Goal: Task Accomplishment & Management: Manage account settings

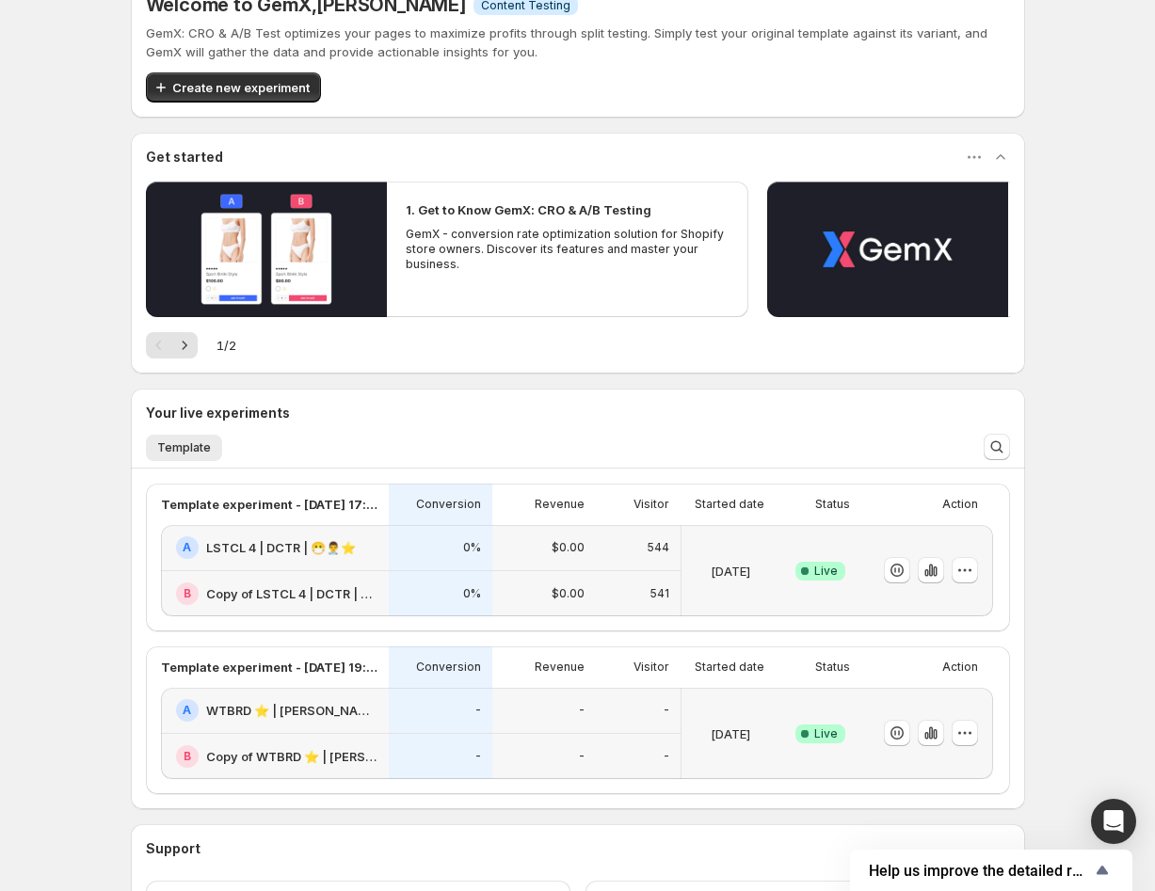
scroll to position [171, 0]
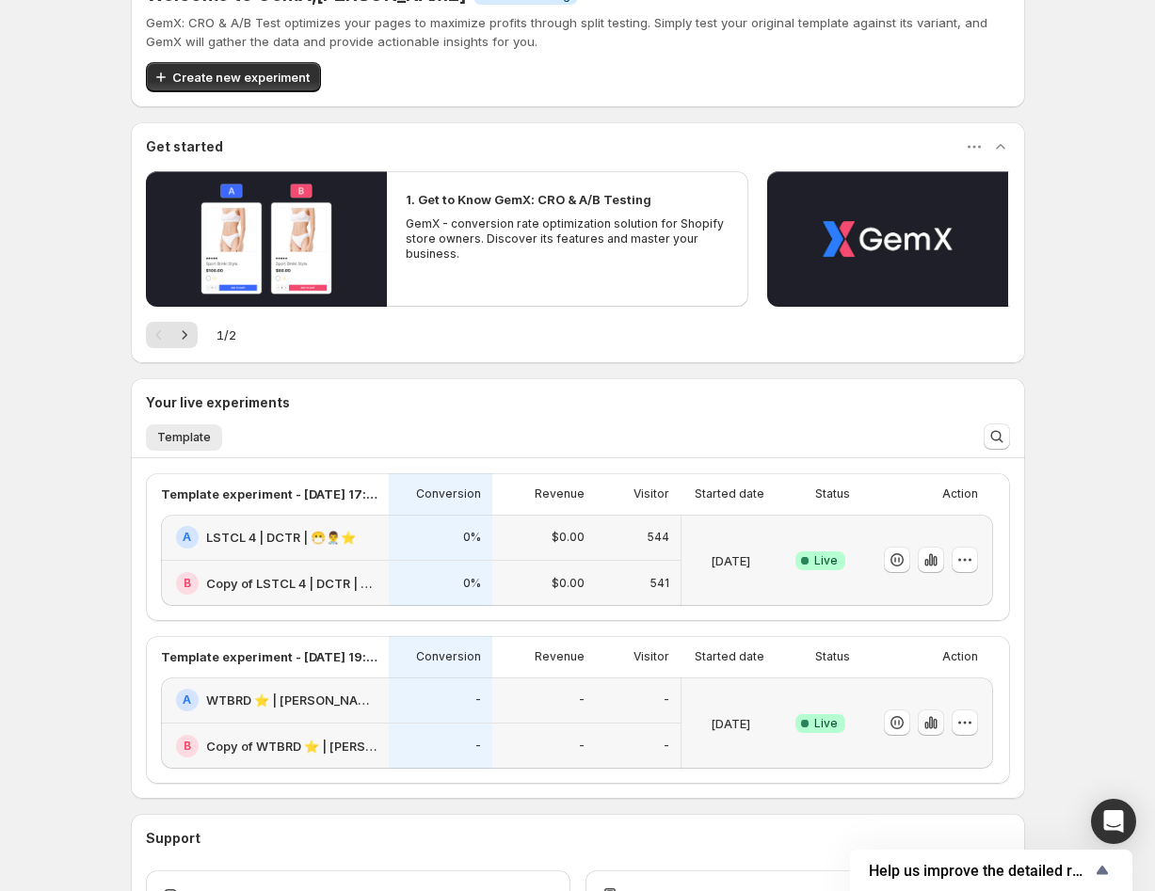
click at [922, 722] on icon "button" at bounding box center [930, 722] width 19 height 19
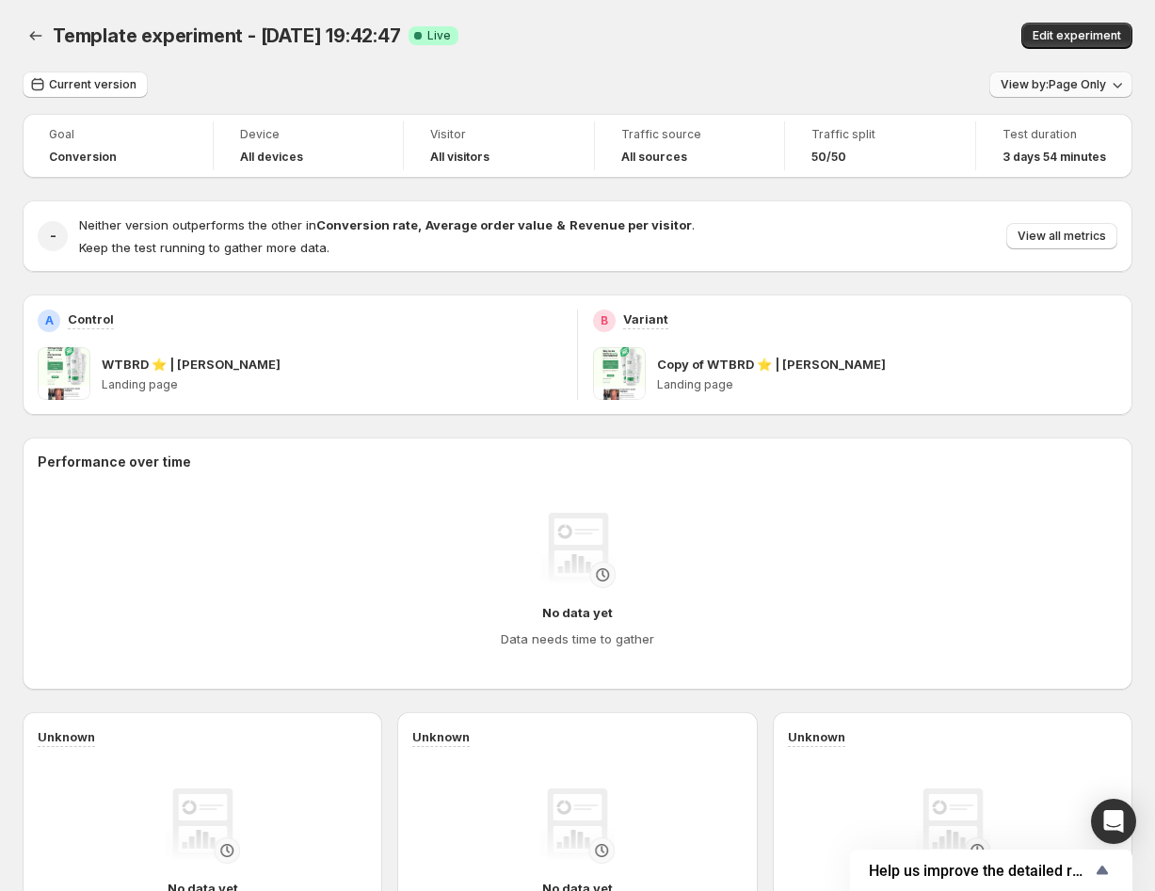
click at [1081, 76] on button "View by: Page Only" at bounding box center [1060, 85] width 143 height 26
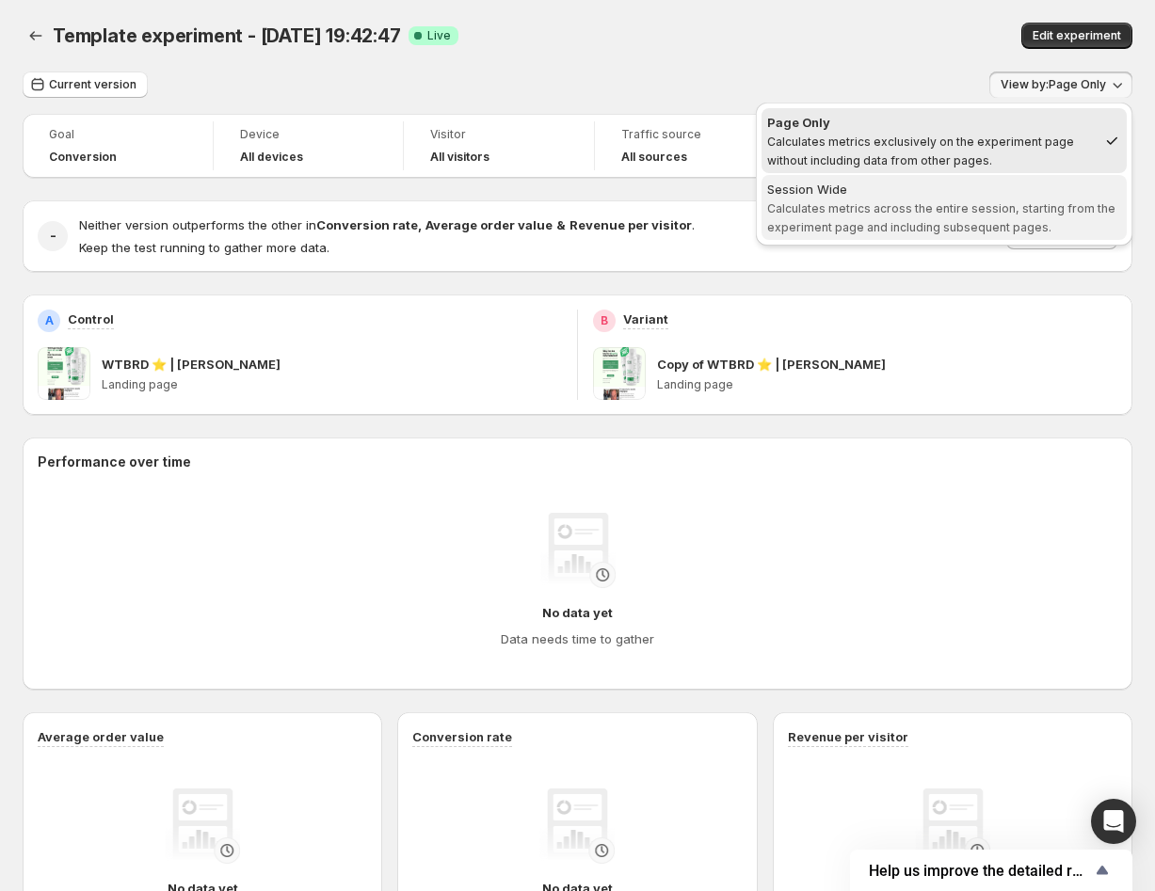
click at [925, 187] on div "Session Wide" at bounding box center [944, 189] width 354 height 19
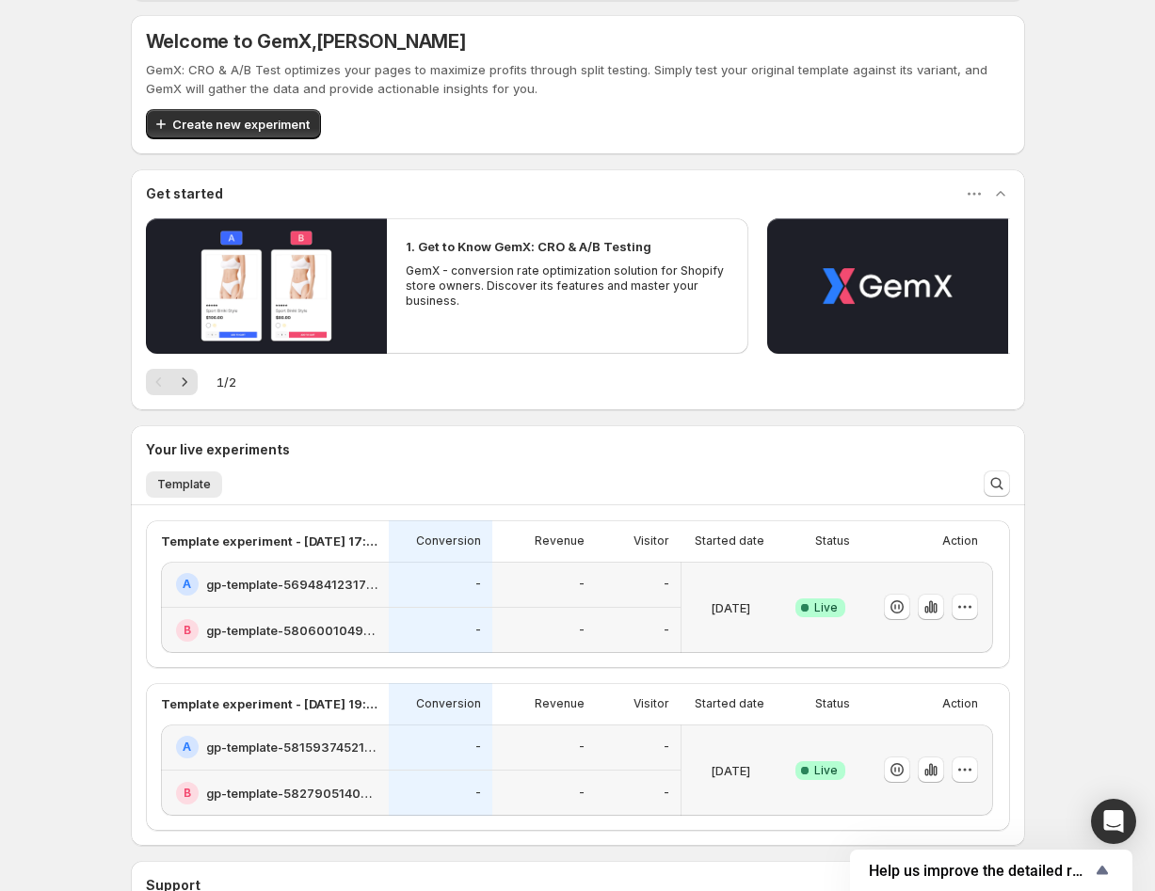
scroll to position [184, 0]
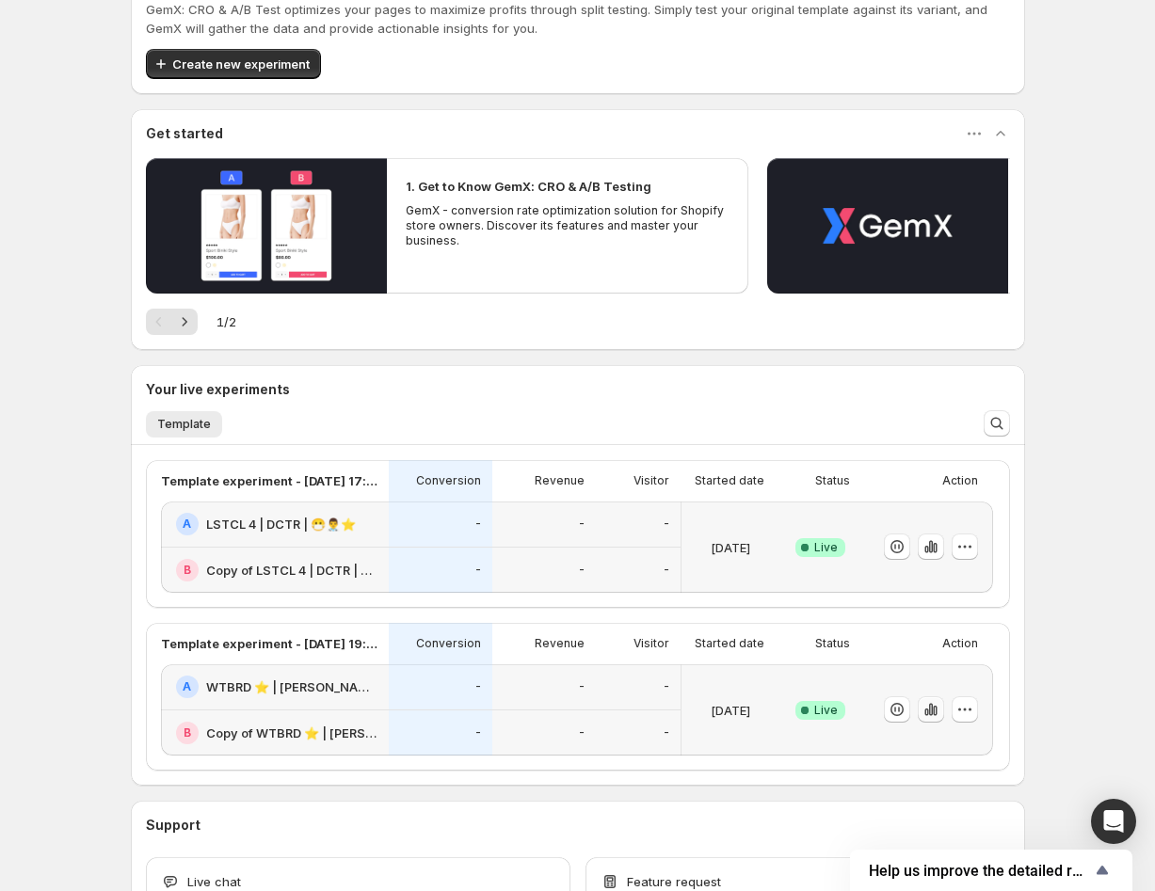
click at [938, 706] on icon "button" at bounding box center [930, 709] width 19 height 19
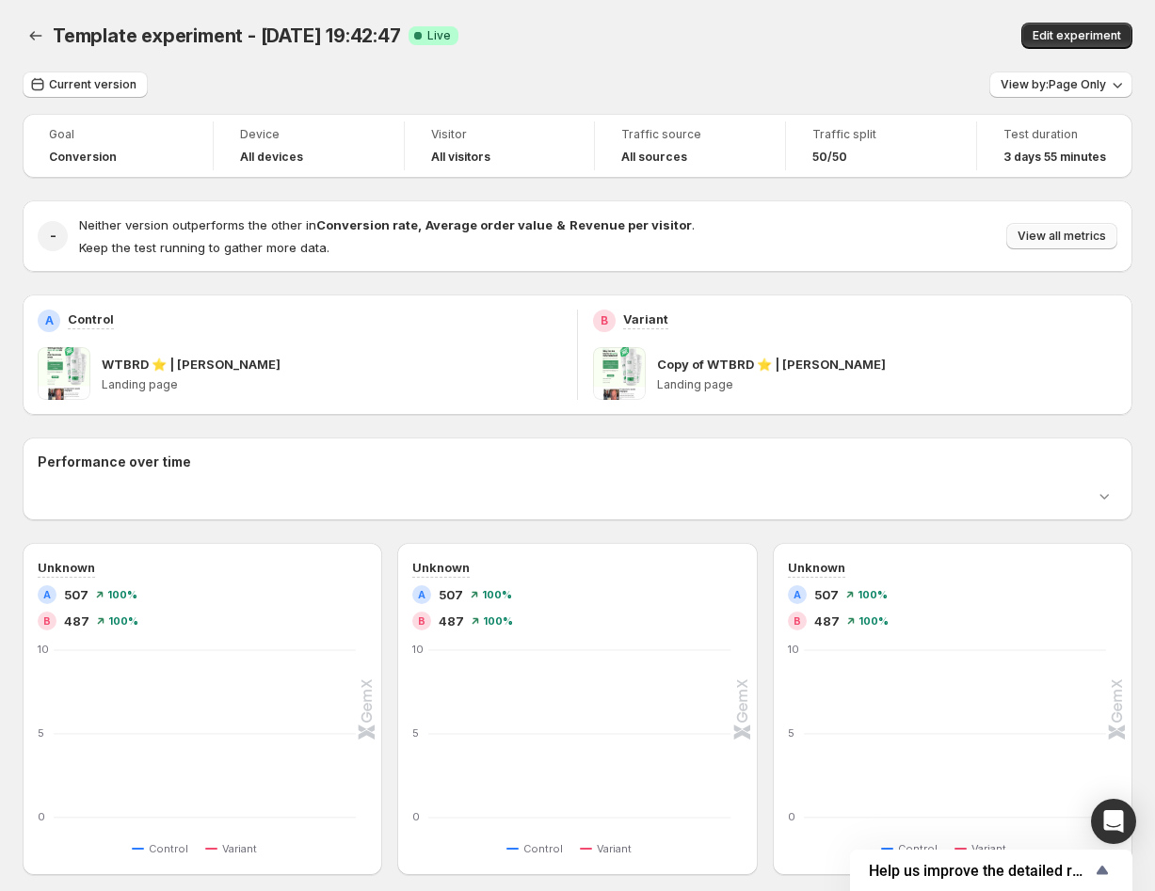
click at [1064, 237] on span "View all metrics" at bounding box center [1061, 236] width 88 height 15
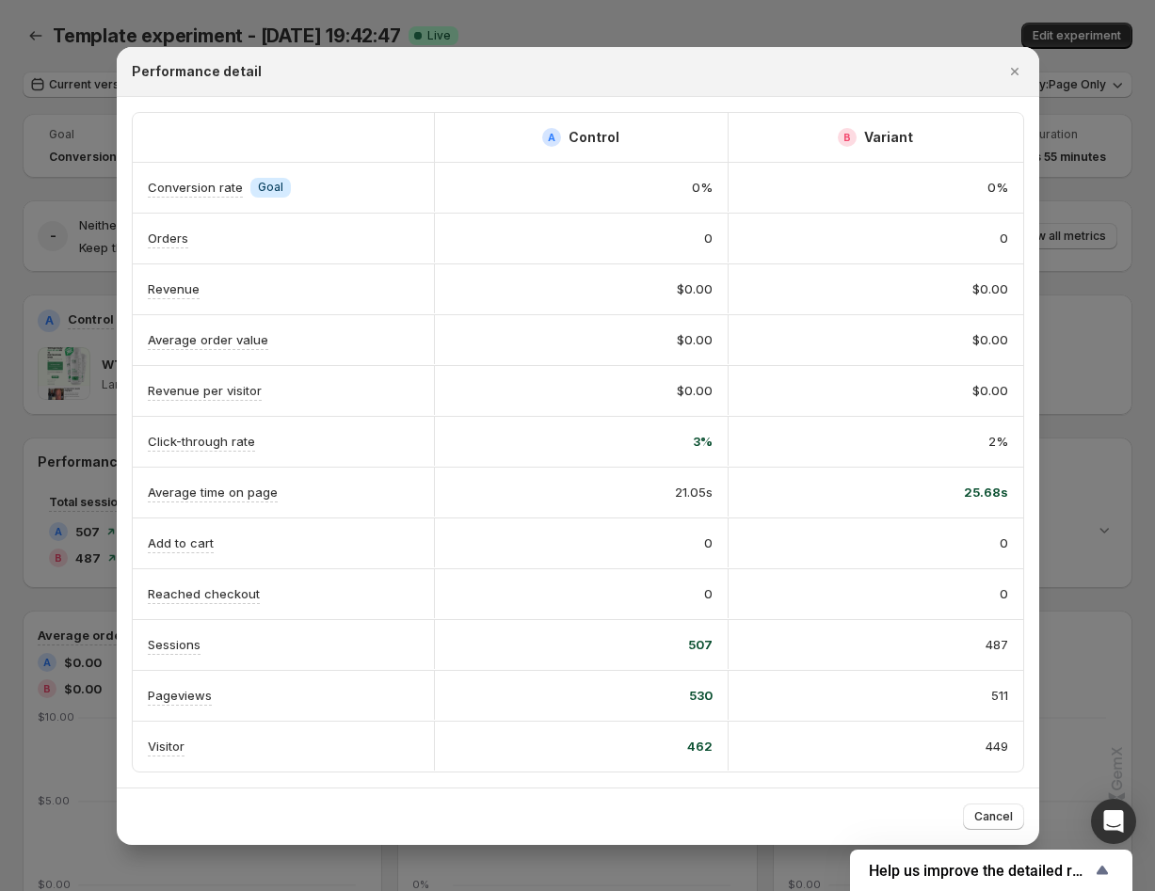
click at [1014, 54] on div "Performance detail" at bounding box center [578, 72] width 922 height 50
click at [1019, 72] on icon "Close" at bounding box center [1014, 71] width 19 height 19
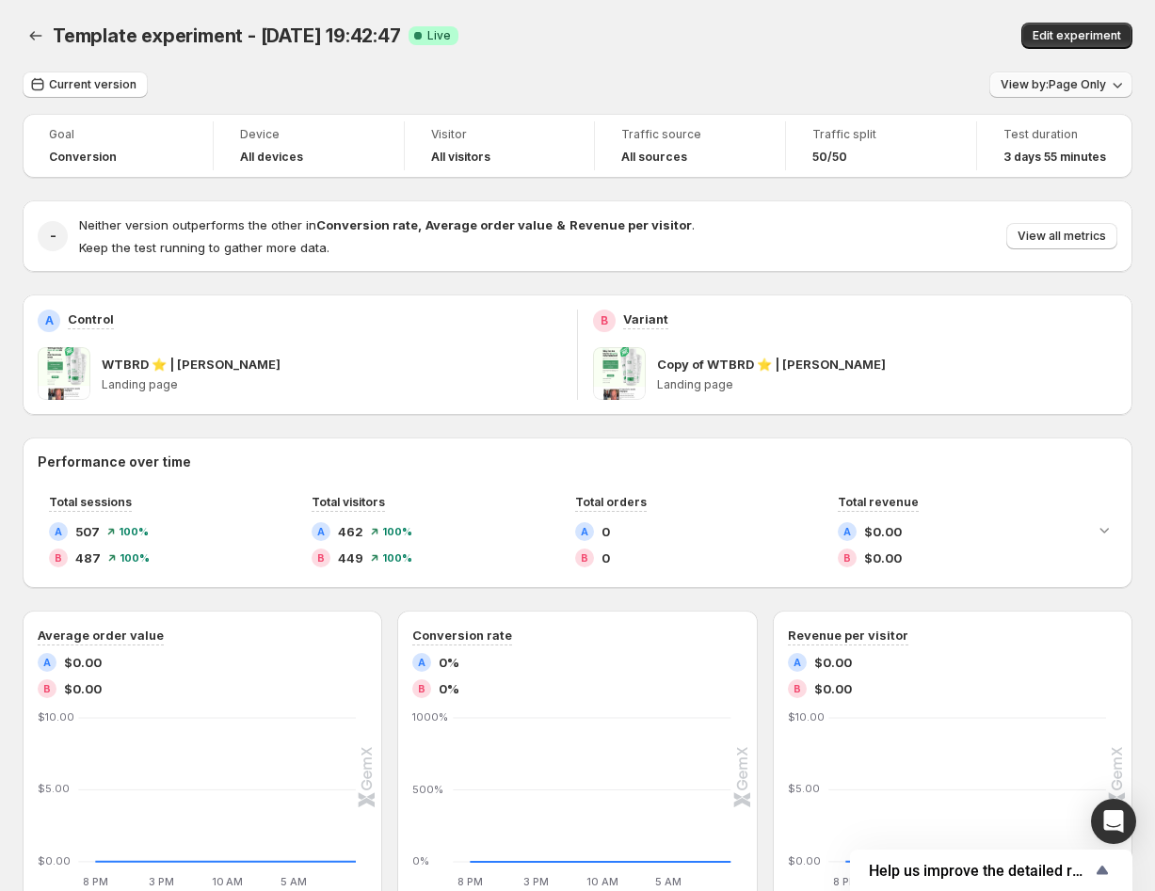
click at [1056, 91] on div "Current version View by: Page Only Goal Conversion Device All devices Visitor A…" at bounding box center [578, 703] width 1110 height 1263
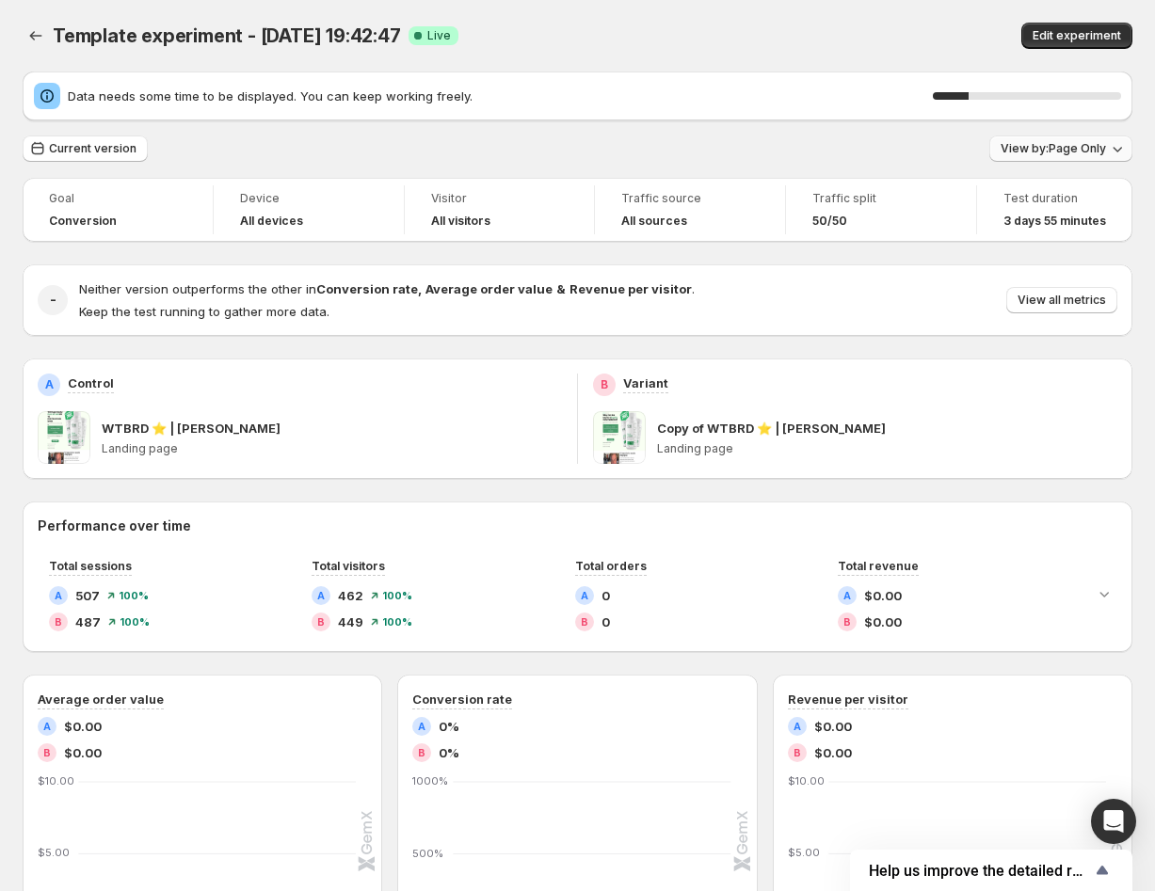
click at [1021, 148] on span "View by: Page Only" at bounding box center [1053, 148] width 105 height 15
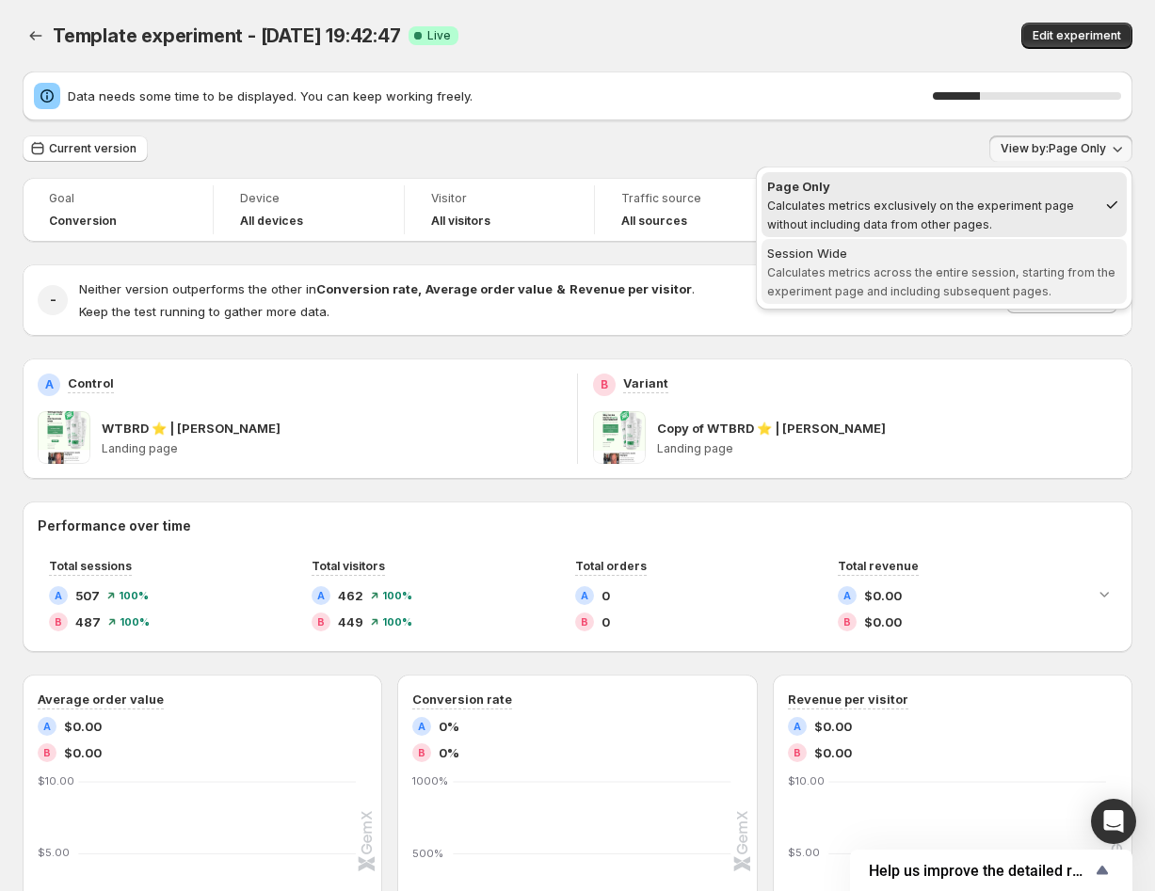
click at [954, 256] on div "Session Wide" at bounding box center [944, 253] width 354 height 19
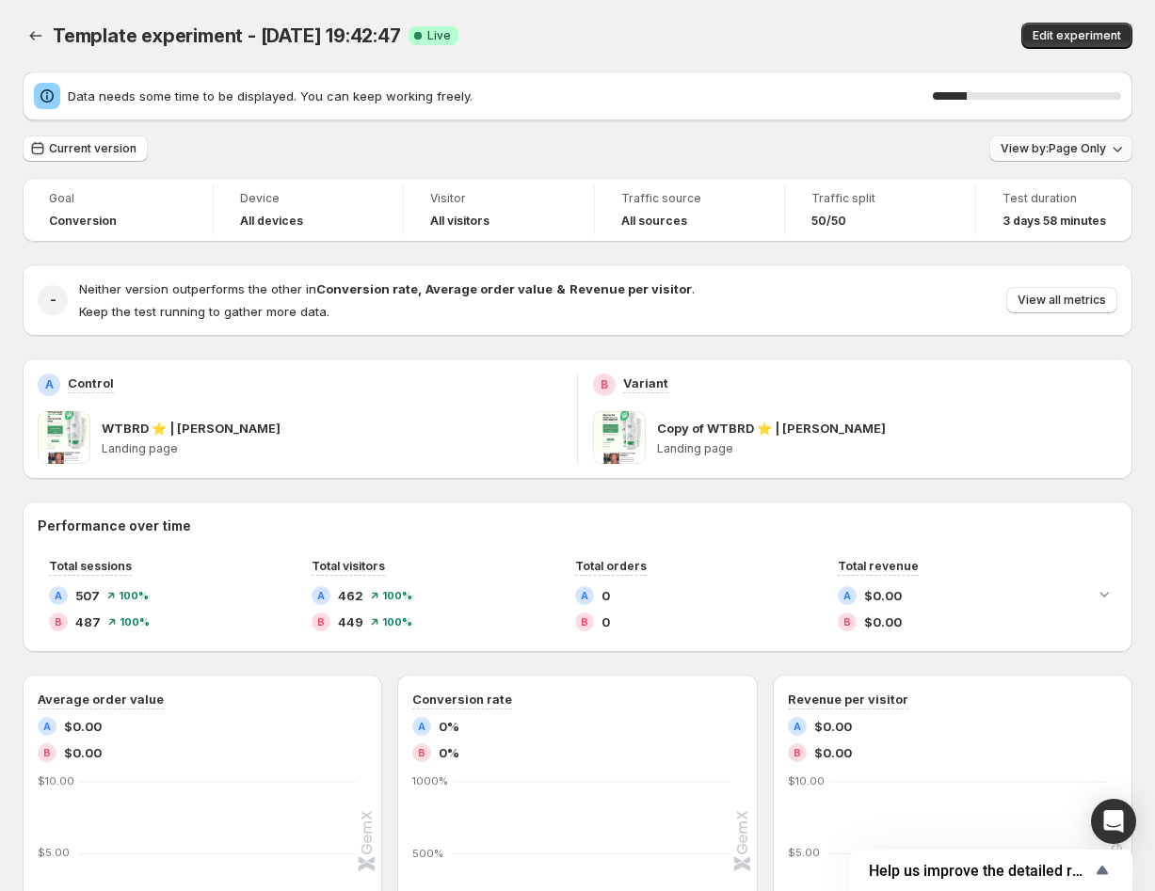
click at [1056, 148] on span "View by: Page Only" at bounding box center [1053, 148] width 105 height 15
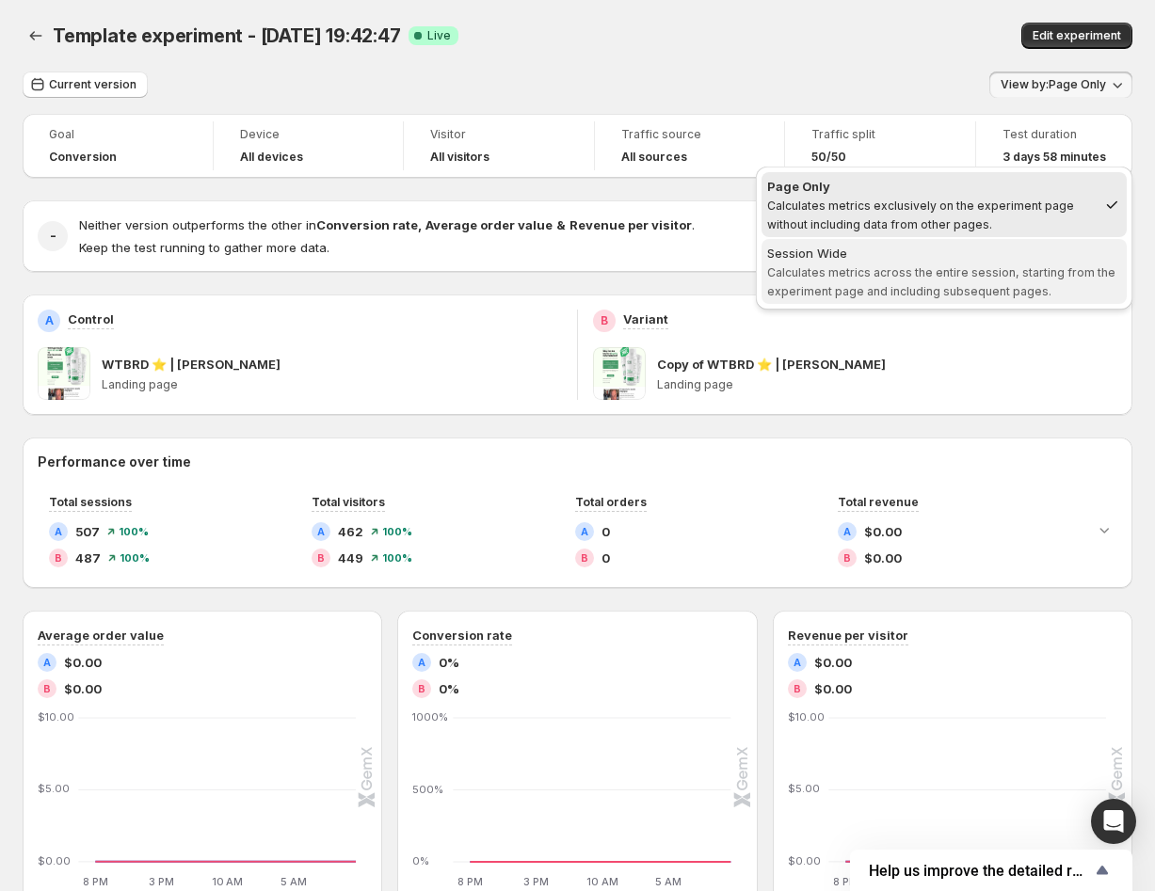
click at [1012, 259] on div "Session Wide" at bounding box center [944, 253] width 354 height 19
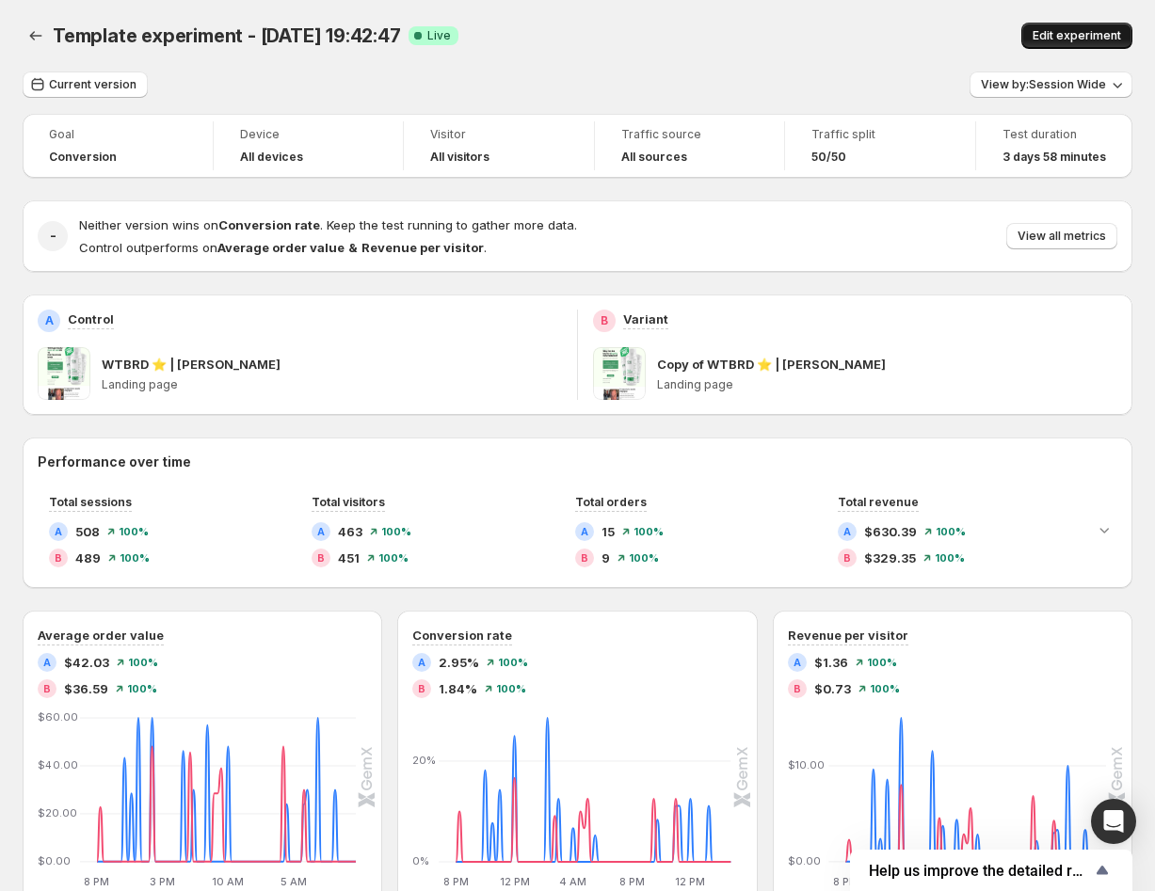
click at [1076, 33] on span "Edit experiment" at bounding box center [1077, 35] width 88 height 15
click at [1051, 42] on span "Edit experiment" at bounding box center [1077, 35] width 88 height 15
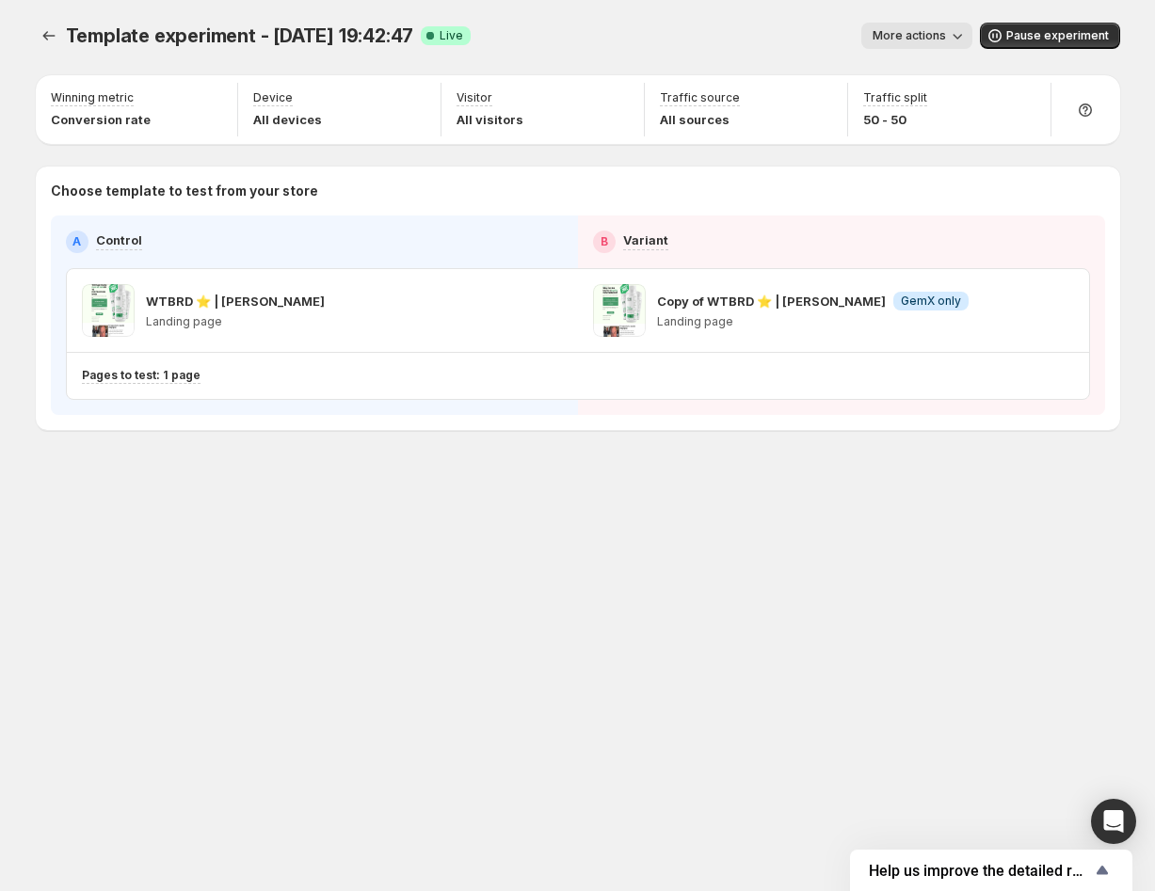
click at [934, 52] on div "Template experiment - Sep 3, 19:42:47. This page is ready Template experiment -…" at bounding box center [578, 36] width 1084 height 72
click at [934, 44] on button "More actions" at bounding box center [916, 36] width 111 height 26
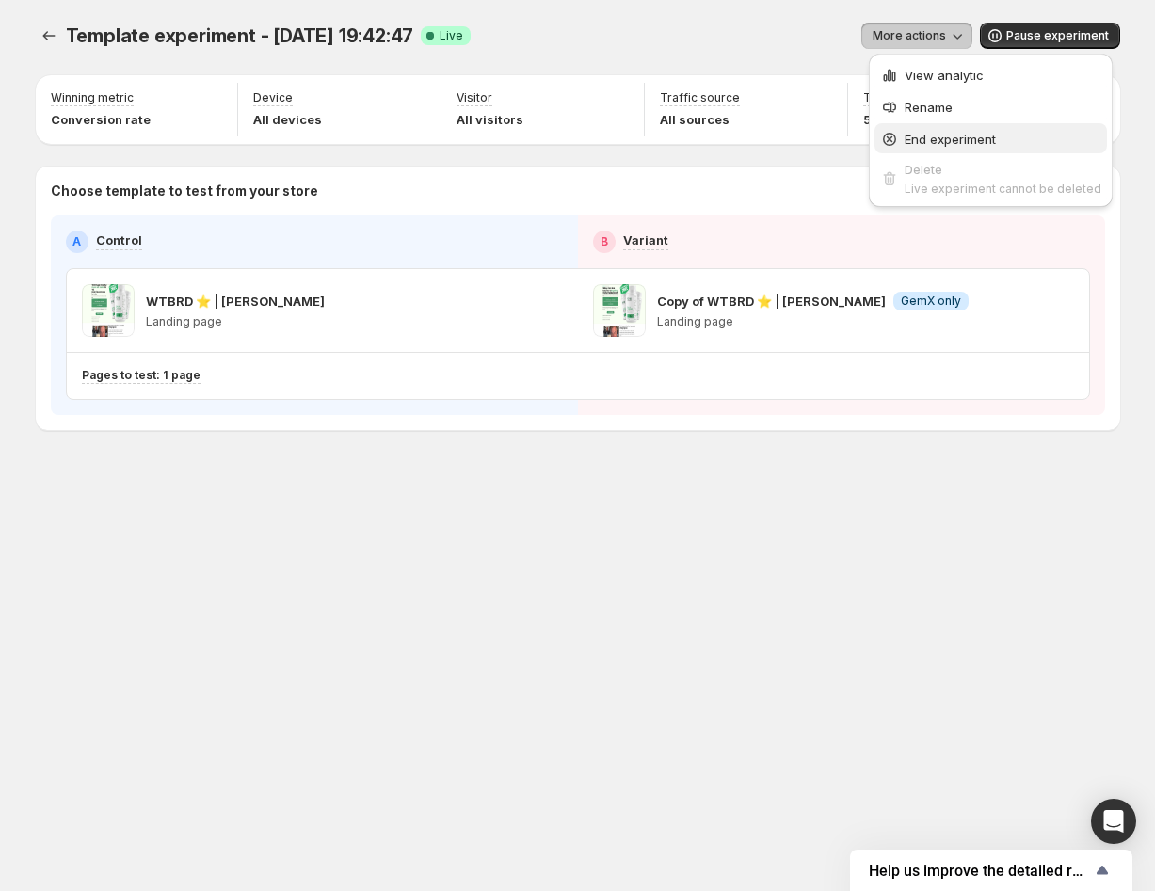
click at [955, 126] on button "End experiment" at bounding box center [990, 138] width 232 height 30
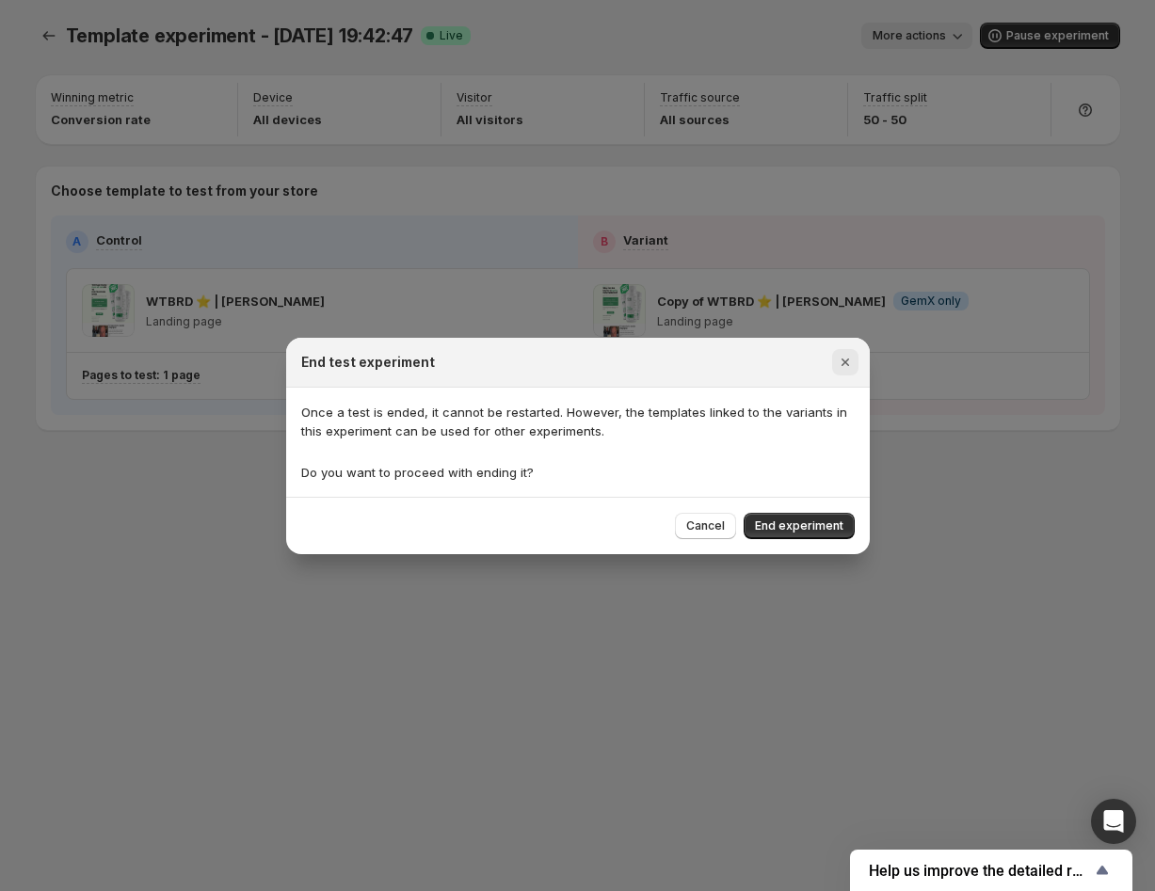
click at [850, 360] on icon "Close" at bounding box center [845, 362] width 19 height 19
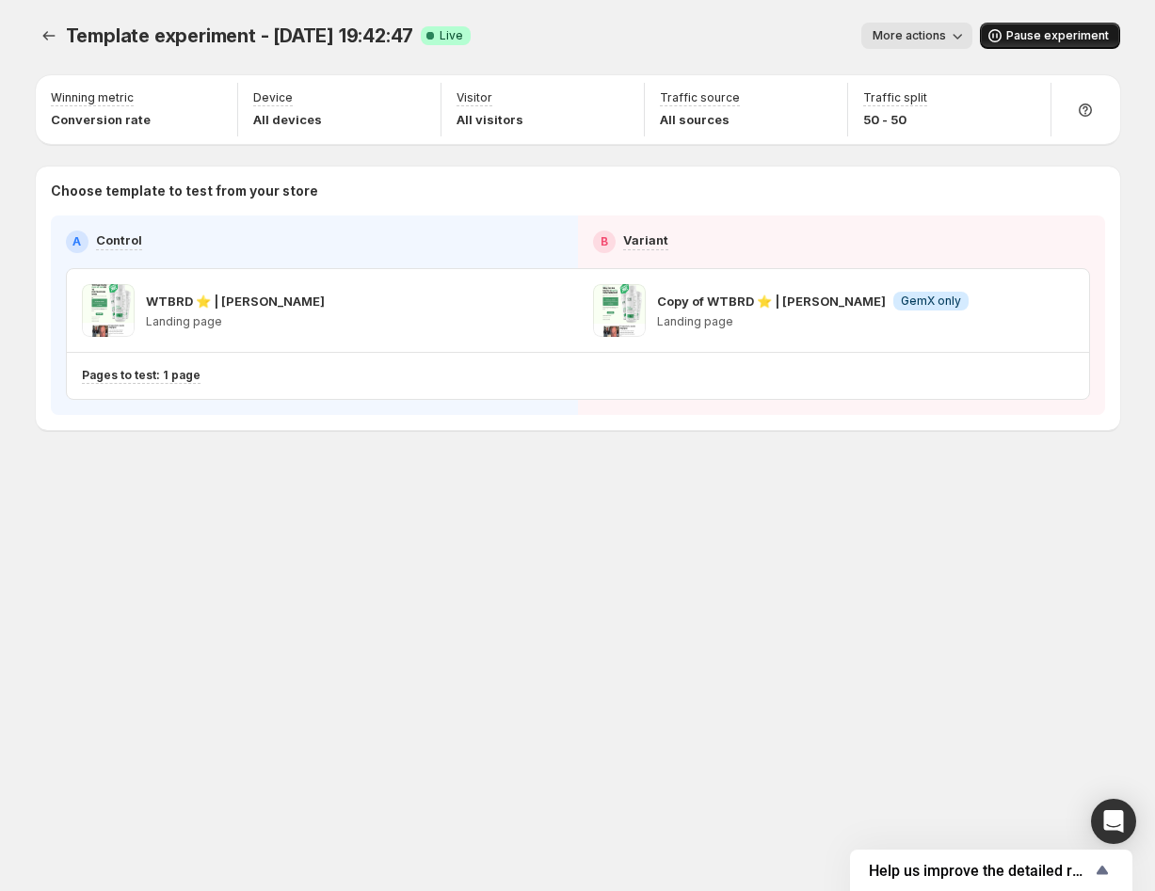
click at [1046, 33] on span "Pause experiment" at bounding box center [1057, 35] width 103 height 15
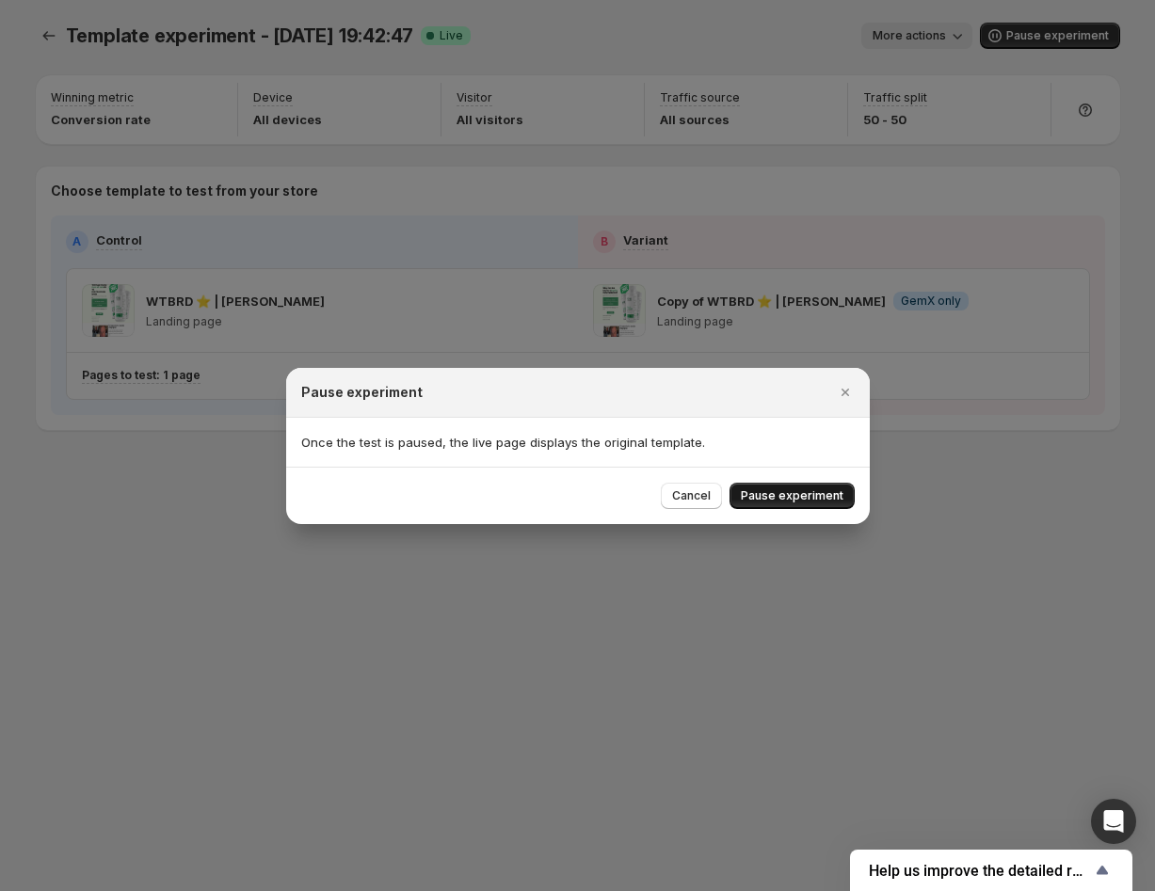
click at [779, 506] on button "Pause experiment" at bounding box center [791, 496] width 125 height 26
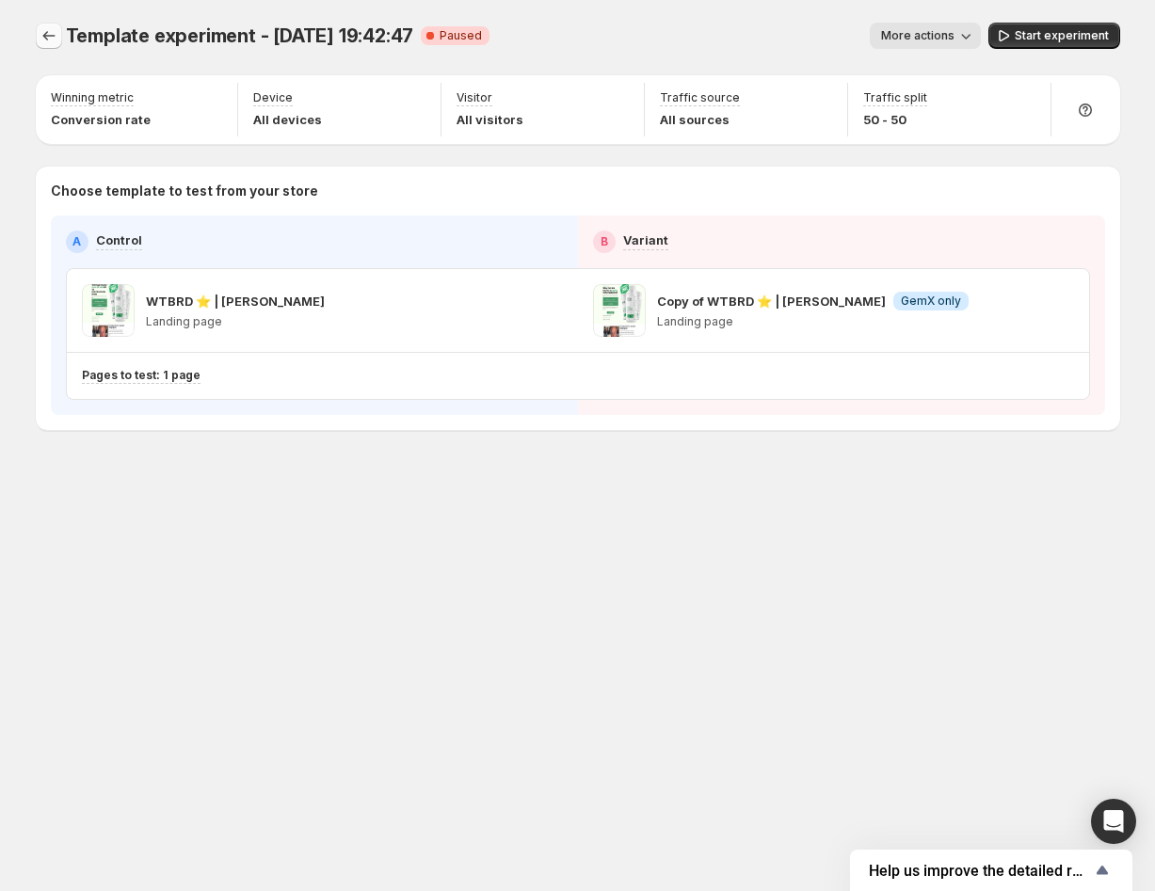
click at [60, 42] on button "Experiments" at bounding box center [49, 36] width 26 height 26
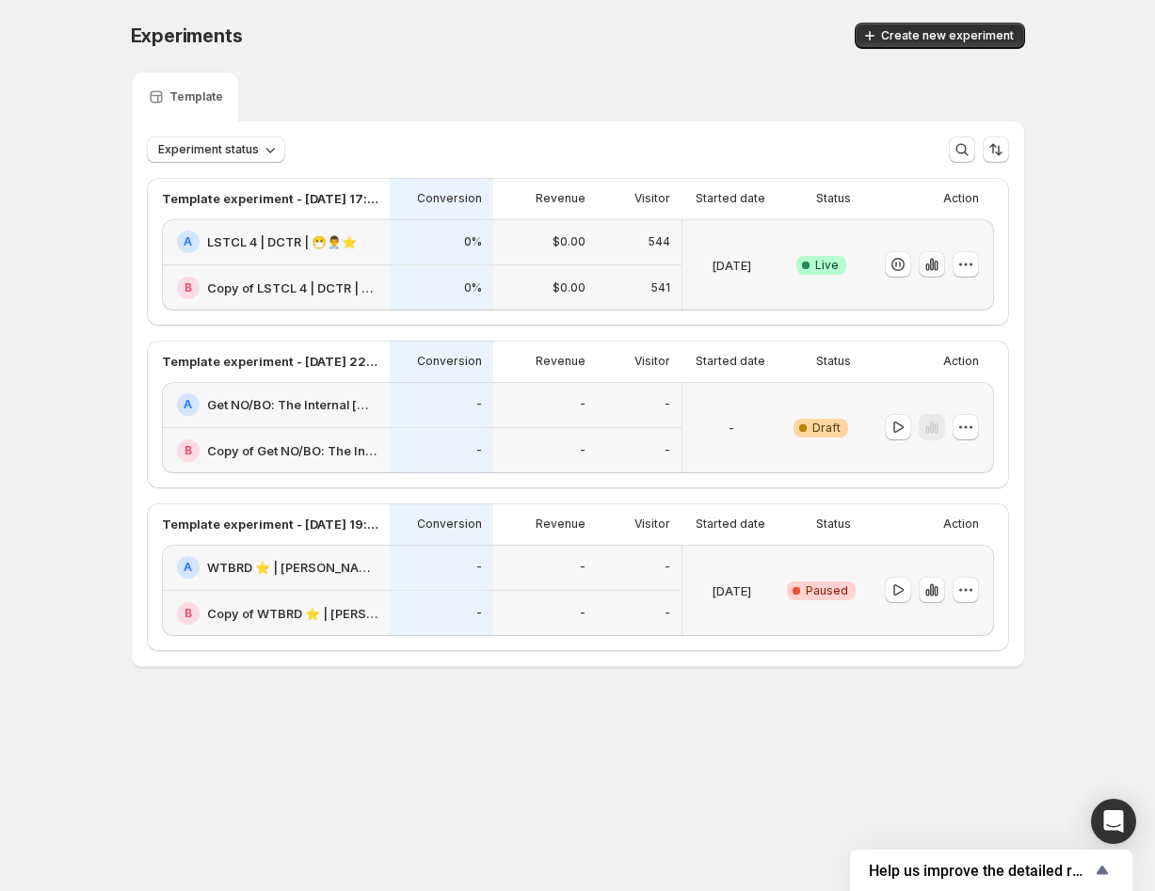
click at [932, 261] on icon "button" at bounding box center [931, 265] width 4 height 12
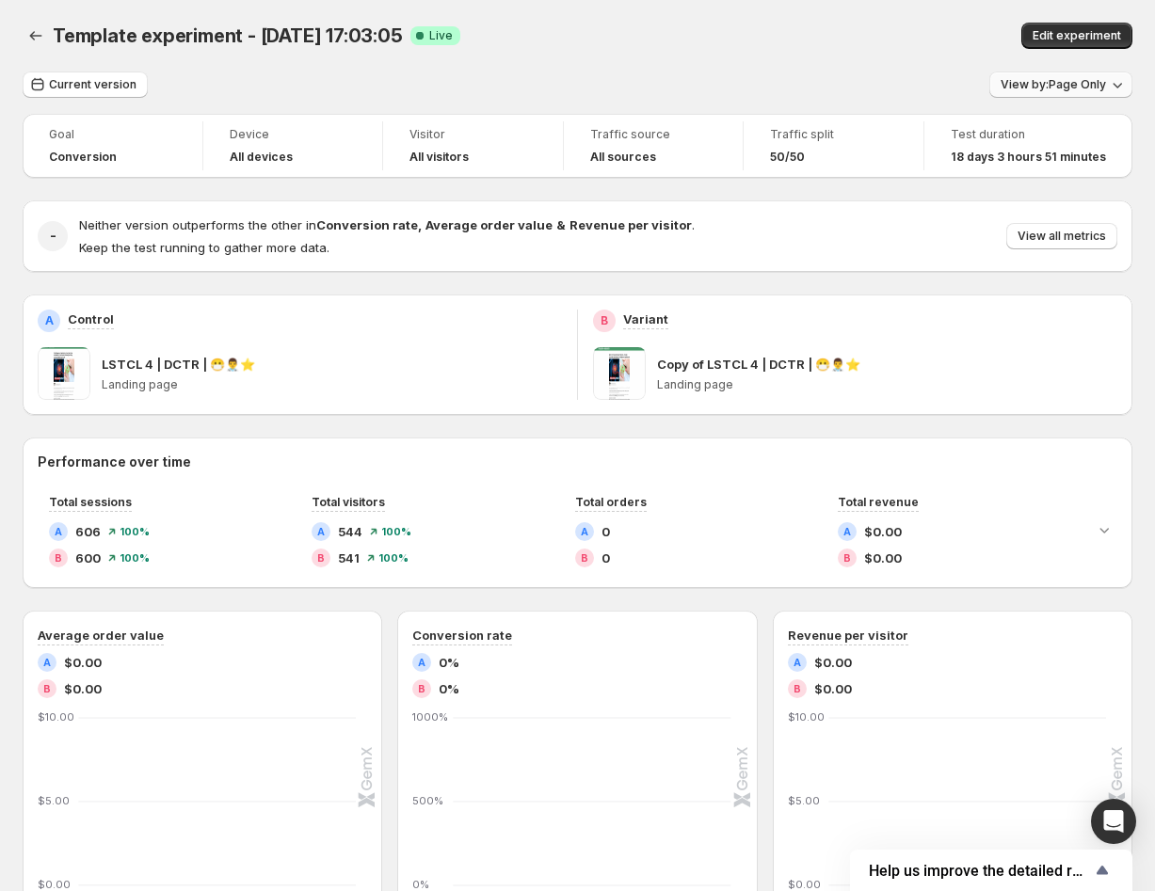
click at [1054, 79] on span "View by: Page Only" at bounding box center [1053, 84] width 105 height 15
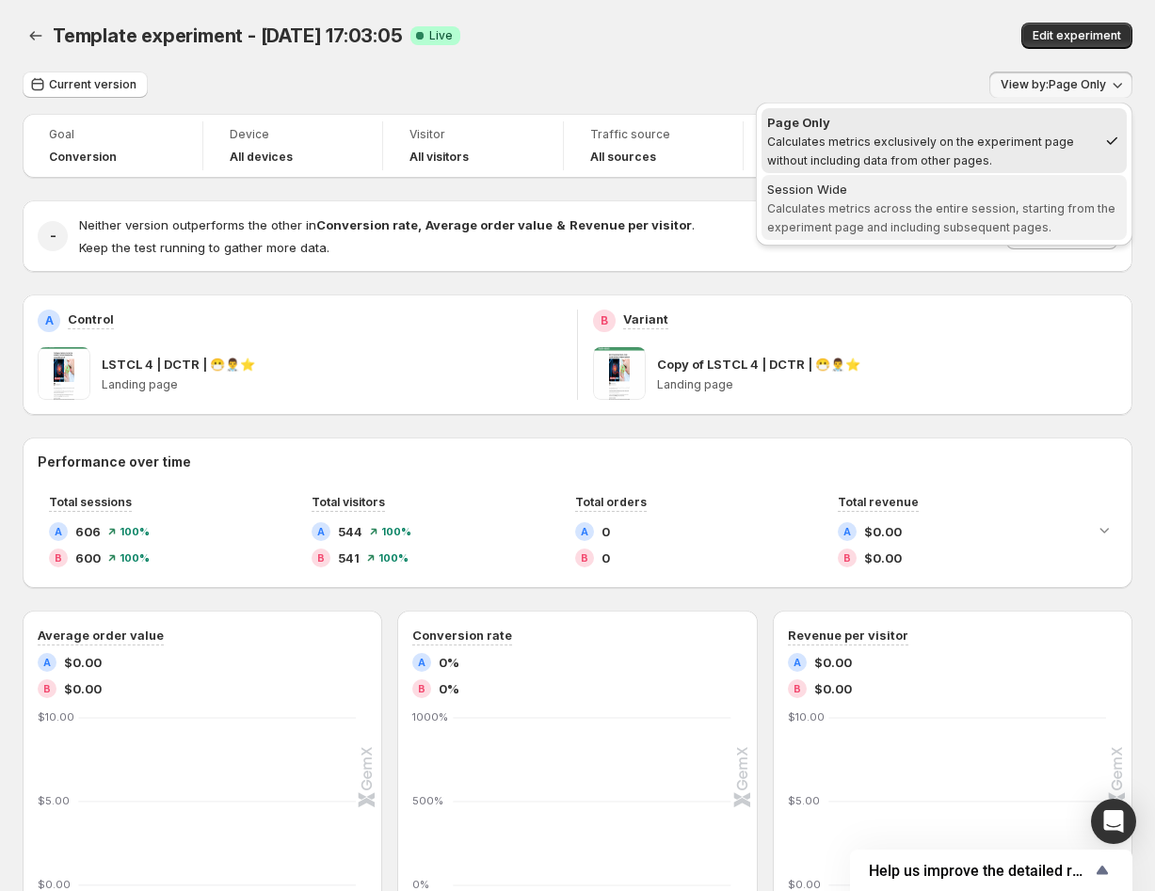
click at [898, 225] on span "Calculates metrics across the entire session, starting from the experiment page…" at bounding box center [941, 217] width 348 height 33
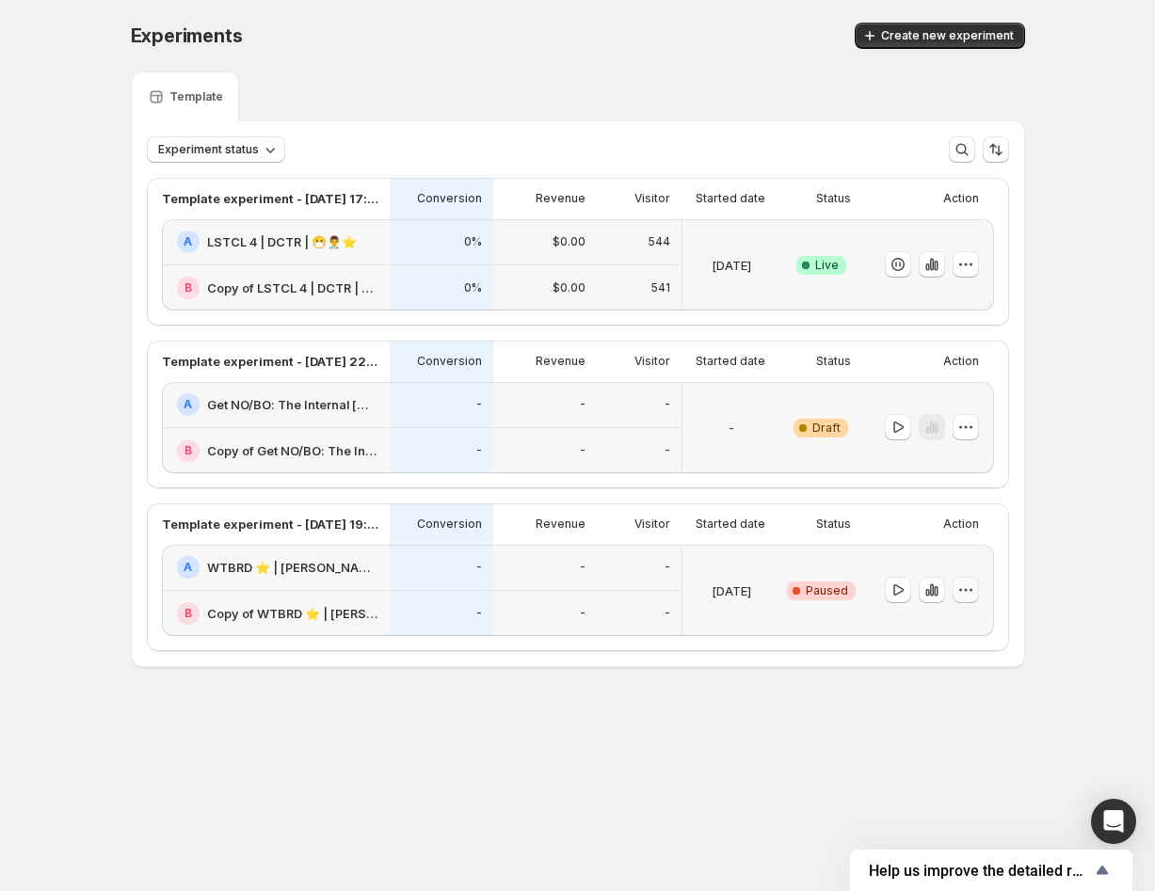
click at [962, 590] on icon "button" at bounding box center [965, 590] width 19 height 19
click at [953, 633] on span "Edit" at bounding box center [977, 628] width 91 height 19
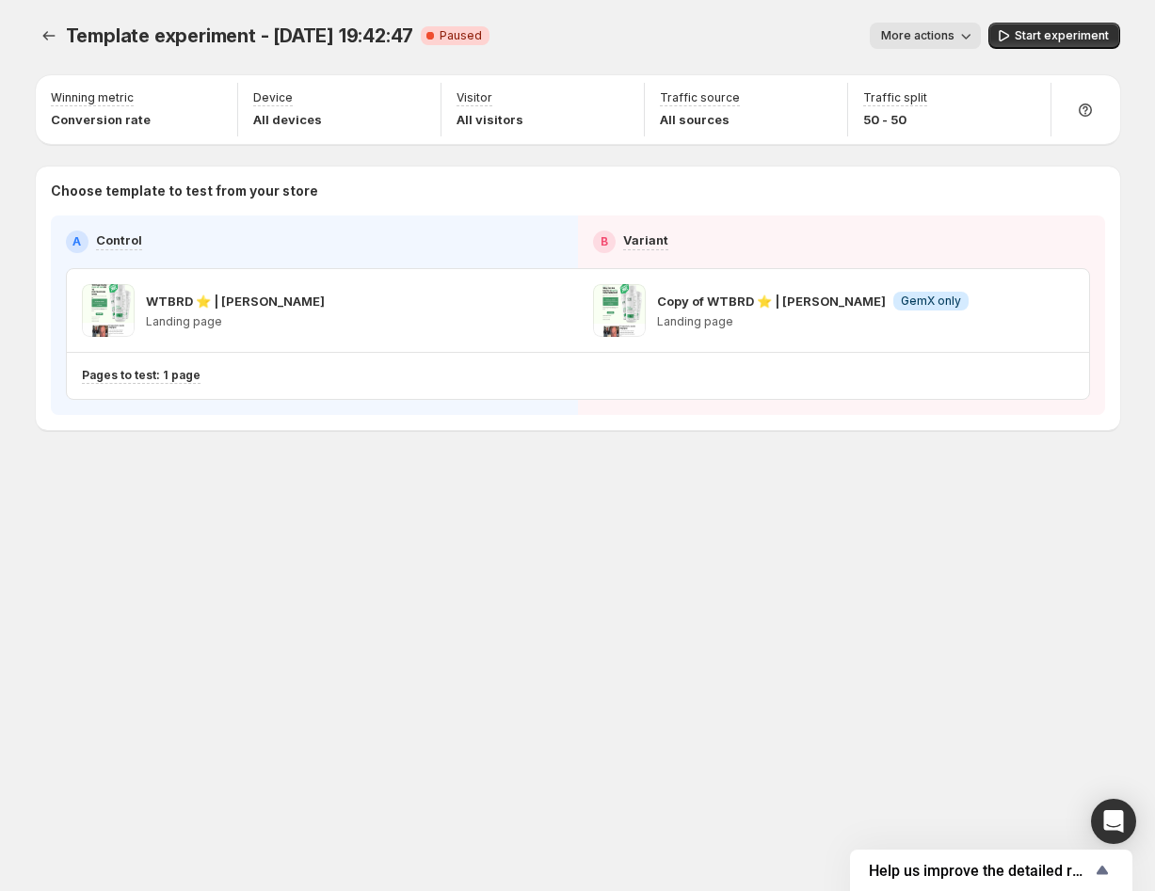
click at [911, 21] on div "Template experiment - Sep 3, 19:42:47. This page is ready Template experiment -…" at bounding box center [578, 36] width 1084 height 72
click at [909, 39] on span "More actions" at bounding box center [917, 35] width 73 height 15
click at [707, 439] on div "Template experiment - Sep 3, 19:42:47. This page is ready Template experiment -…" at bounding box center [577, 266] width 1129 height 532
click at [1028, 319] on icon "button" at bounding box center [1026, 310] width 19 height 19
click at [934, 36] on span "More actions" at bounding box center [917, 35] width 73 height 15
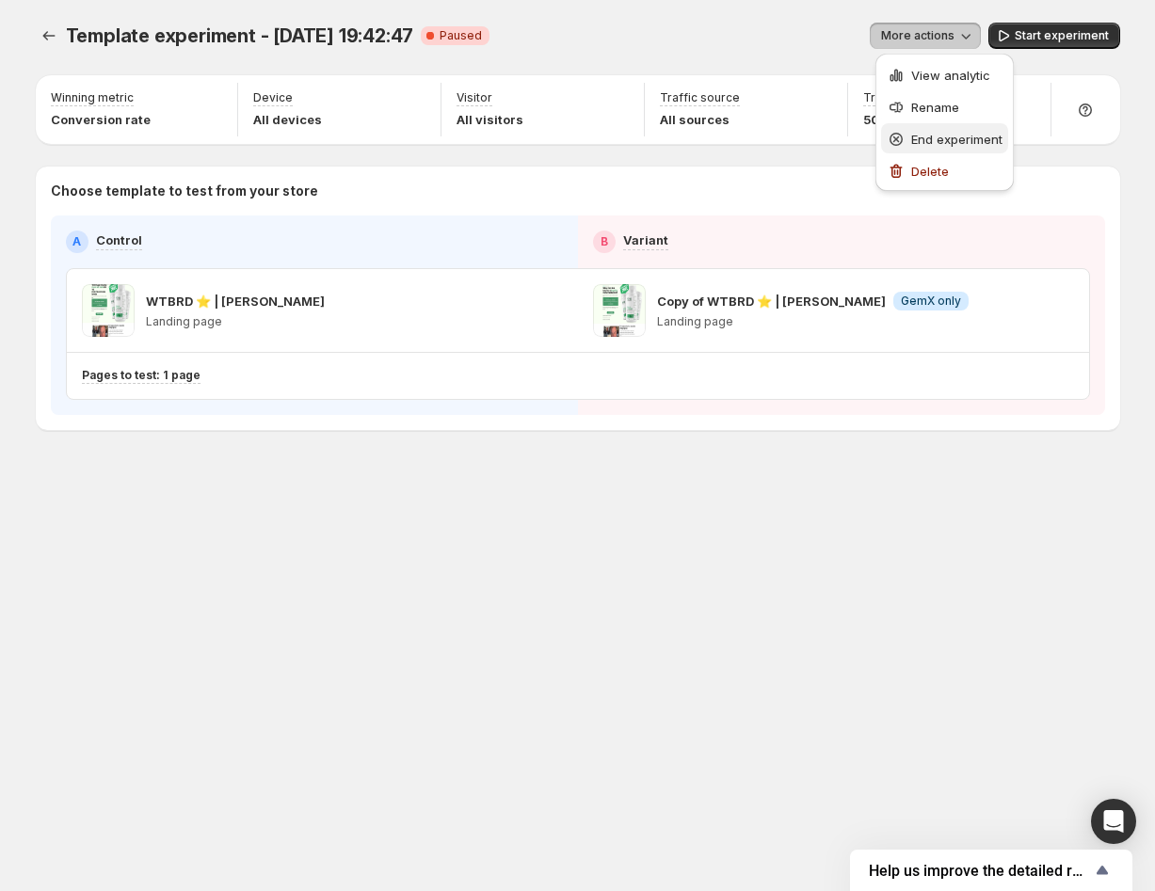
click at [921, 136] on span "End experiment" at bounding box center [956, 139] width 91 height 15
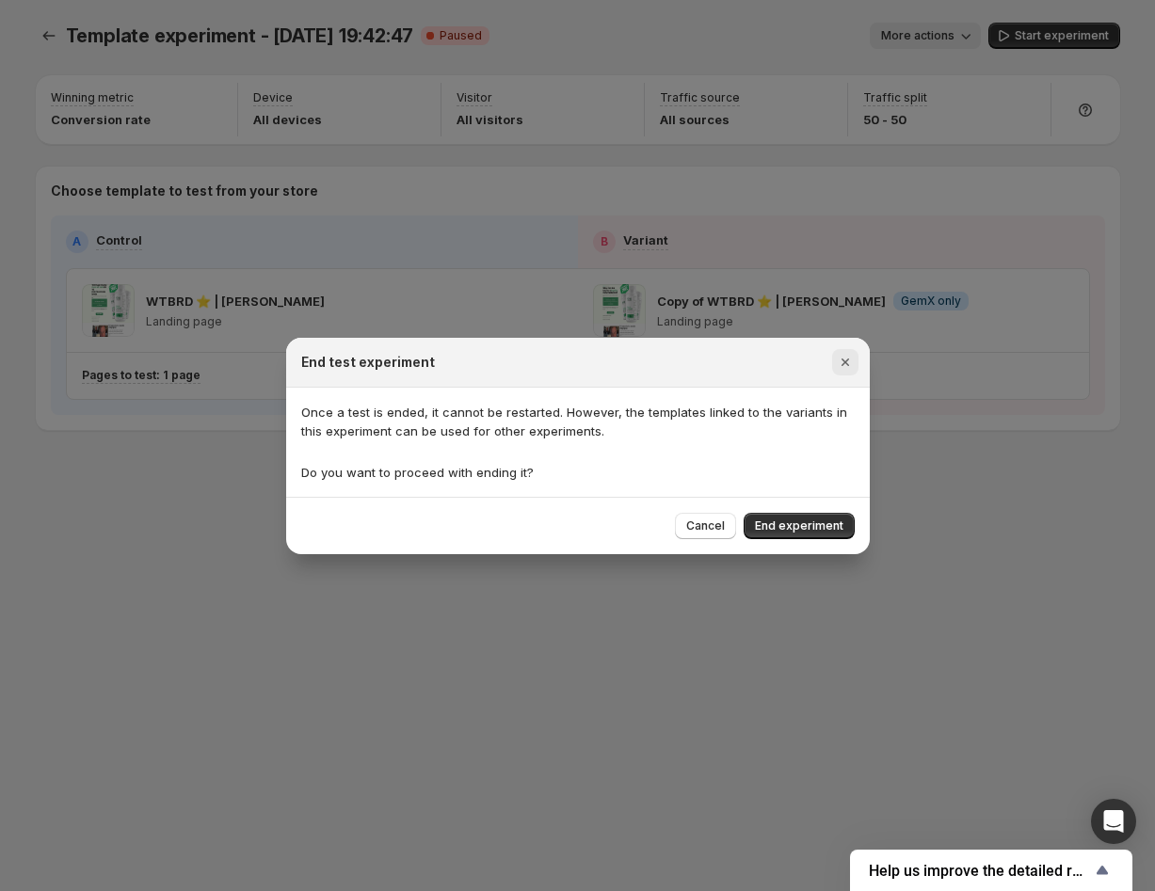
click at [849, 370] on icon "Close" at bounding box center [845, 362] width 19 height 19
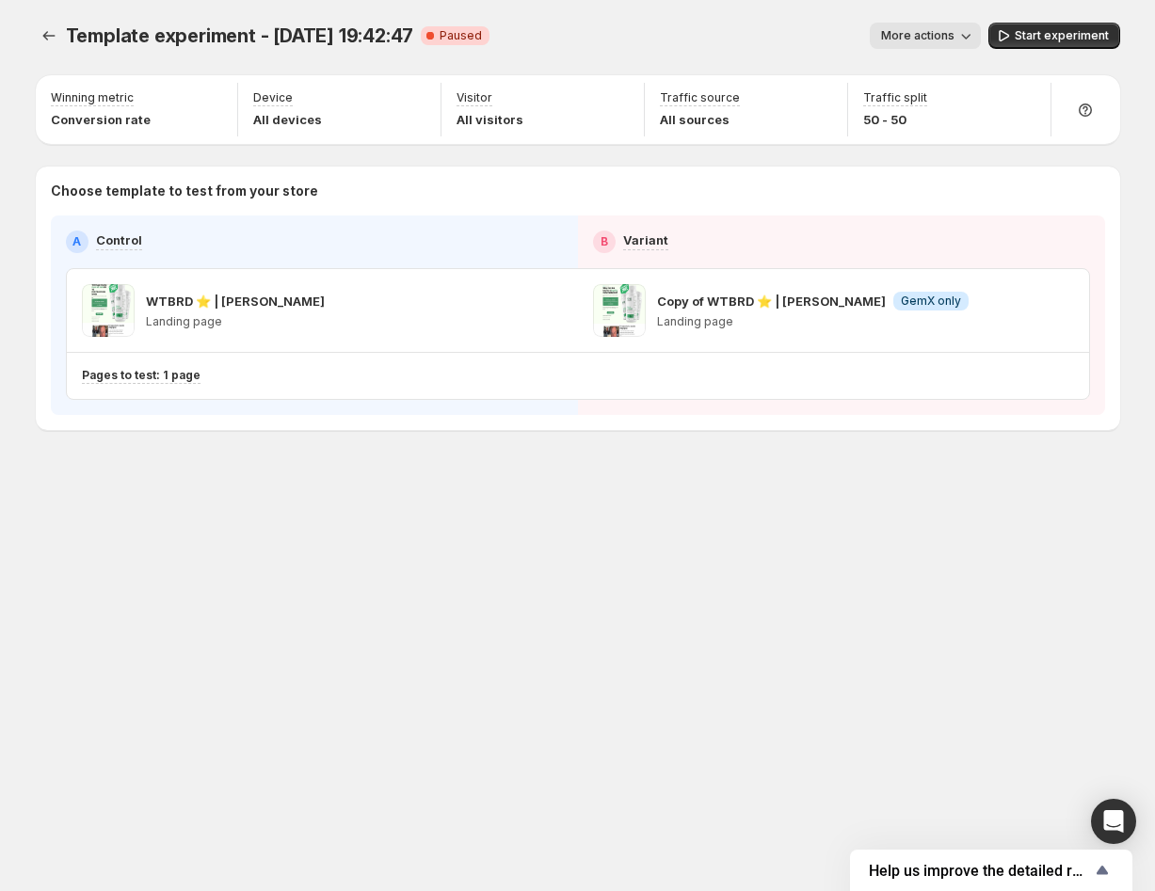
click at [921, 35] on span "More actions" at bounding box center [917, 35] width 73 height 15
click at [935, 143] on span "End experiment" at bounding box center [956, 139] width 91 height 15
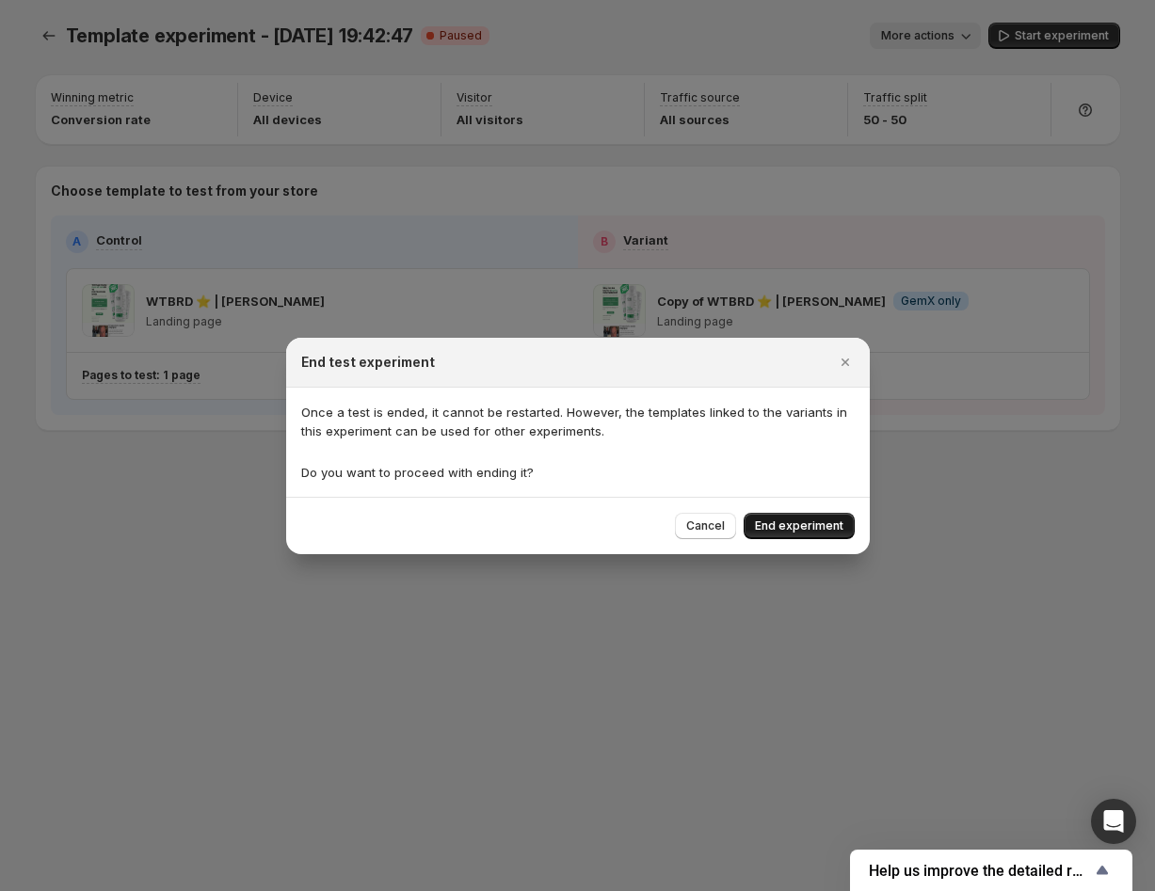
click at [808, 527] on span "End experiment" at bounding box center [799, 526] width 88 height 15
